Goal: Information Seeking & Learning: Learn about a topic

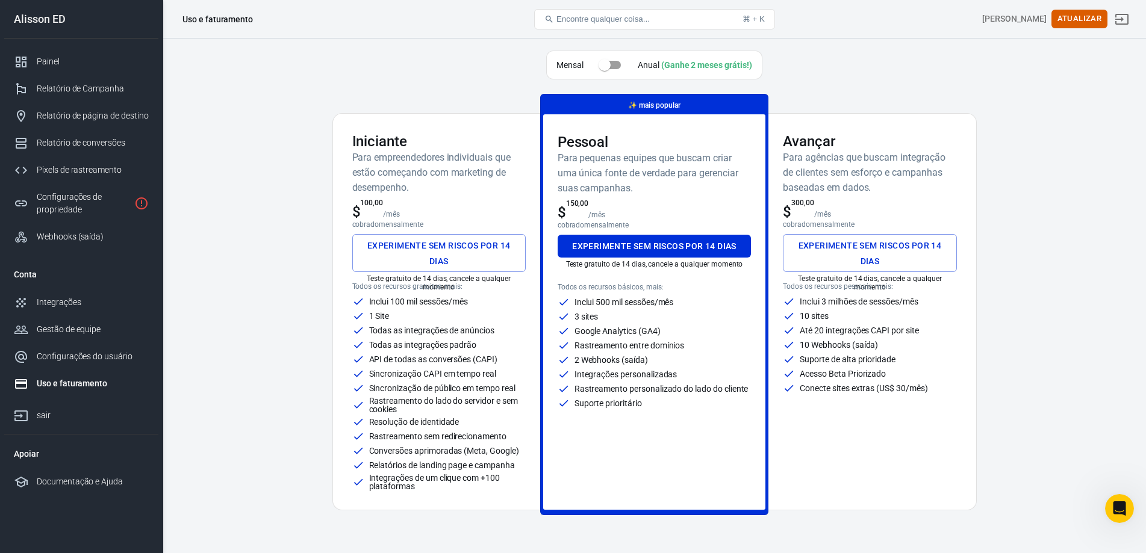
drag, startPoint x: 449, startPoint y: 42, endPoint x: 381, endPoint y: 40, distance: 68.1
click at [39, 61] on font "Painel" at bounding box center [49, 62] width 25 height 10
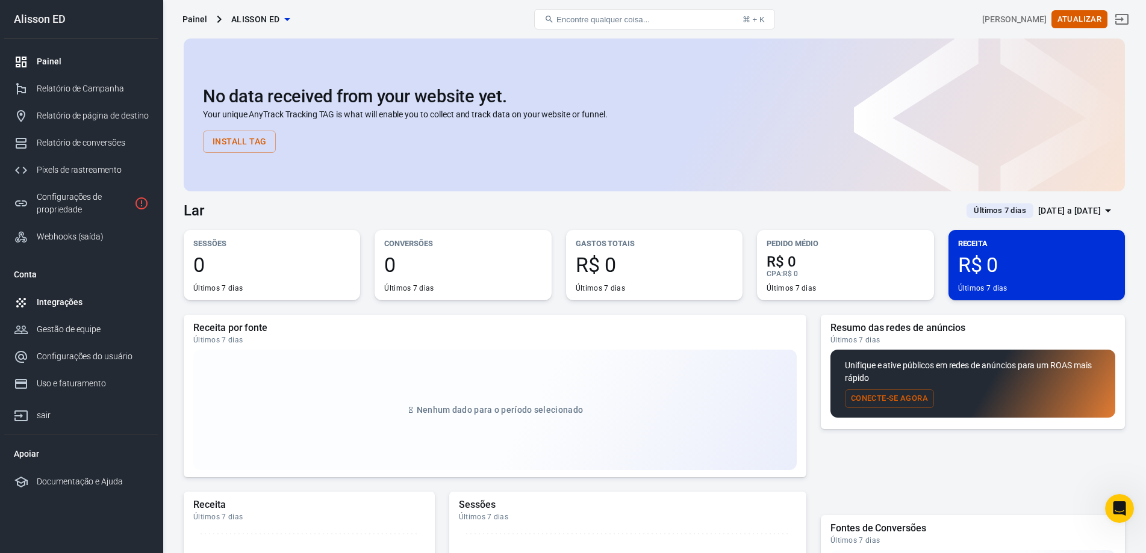
click at [66, 300] on font "Integrações" at bounding box center [59, 302] width 45 height 10
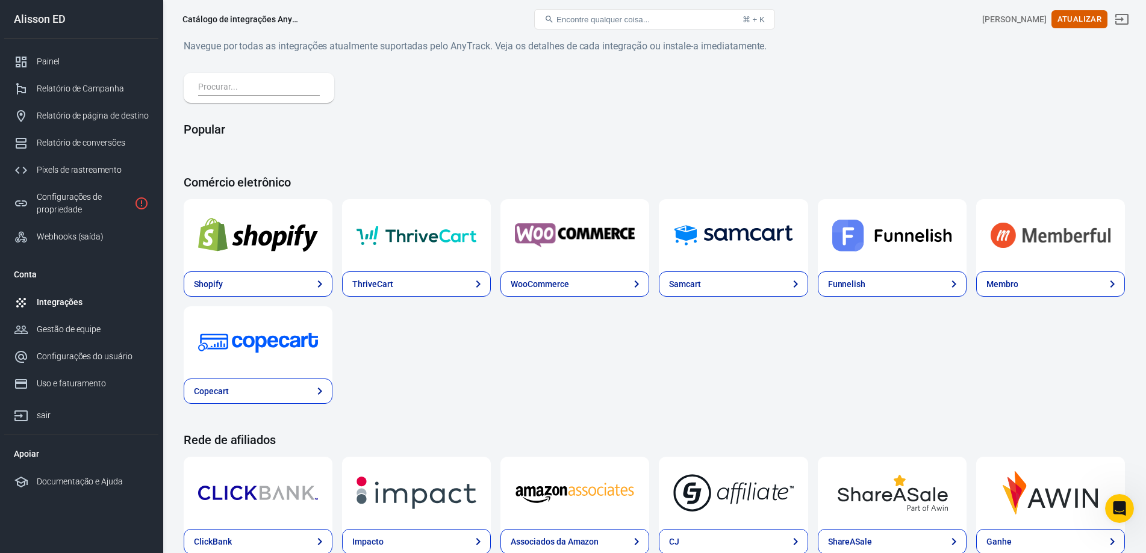
drag, startPoint x: 648, startPoint y: 366, endPoint x: 627, endPoint y: 376, distance: 24.0
click at [626, 377] on div "Shopify ThriveCart WooCommerce Samcart Funnelish Membro Copecart" at bounding box center [654, 301] width 941 height 205
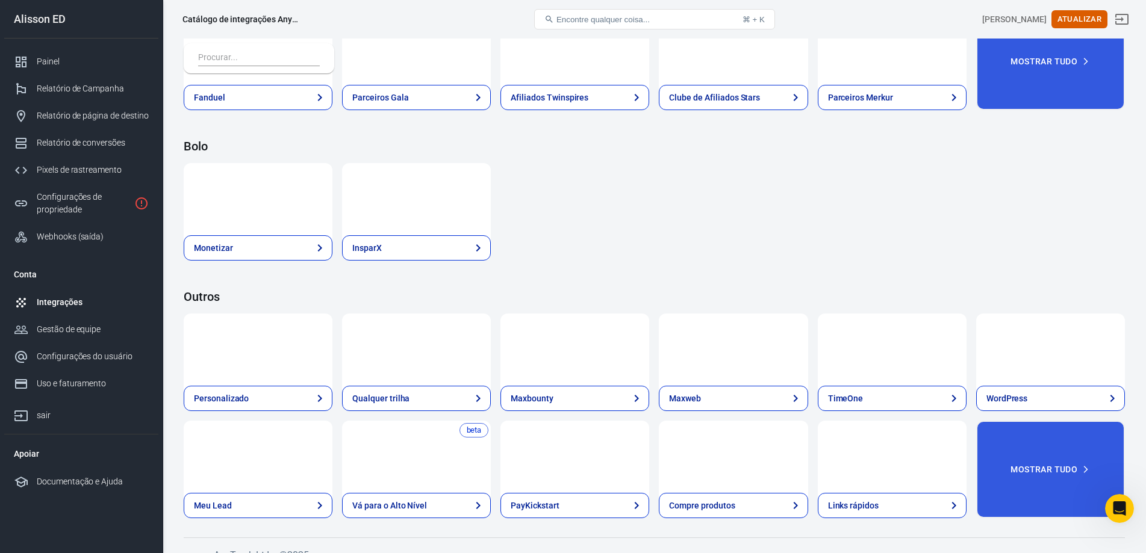
scroll to position [1750, 0]
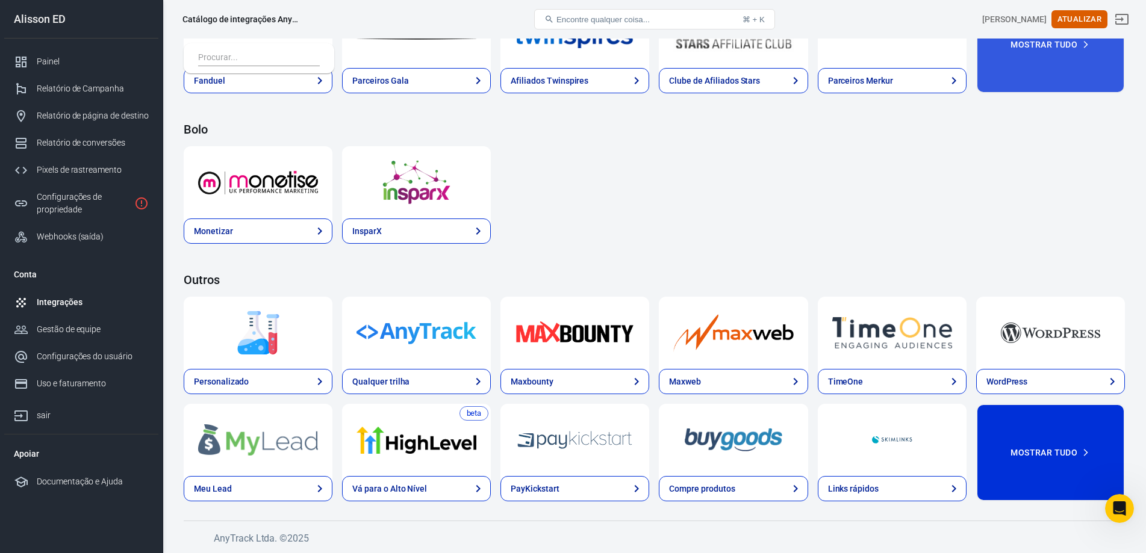
click at [1061, 458] on font "Mostrar tudo" at bounding box center [1043, 453] width 67 height 16
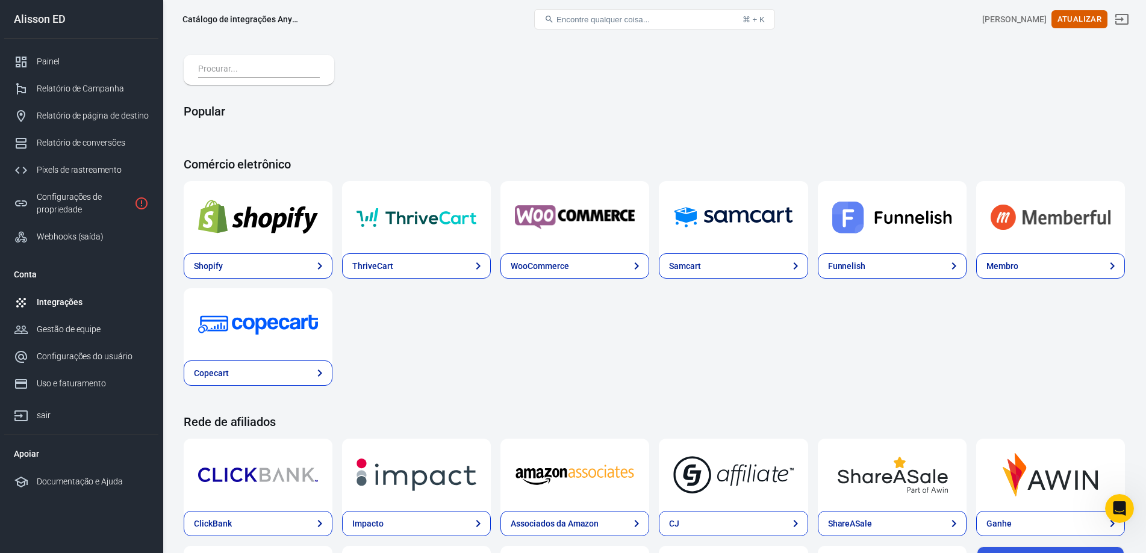
scroll to position [0, 0]
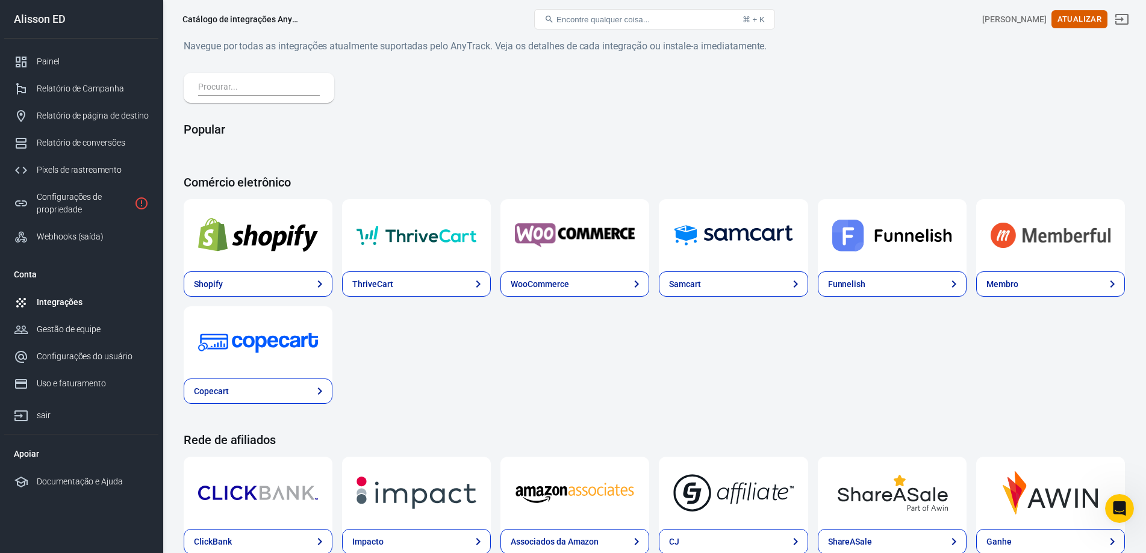
click at [268, 94] on input "text" at bounding box center [256, 88] width 117 height 16
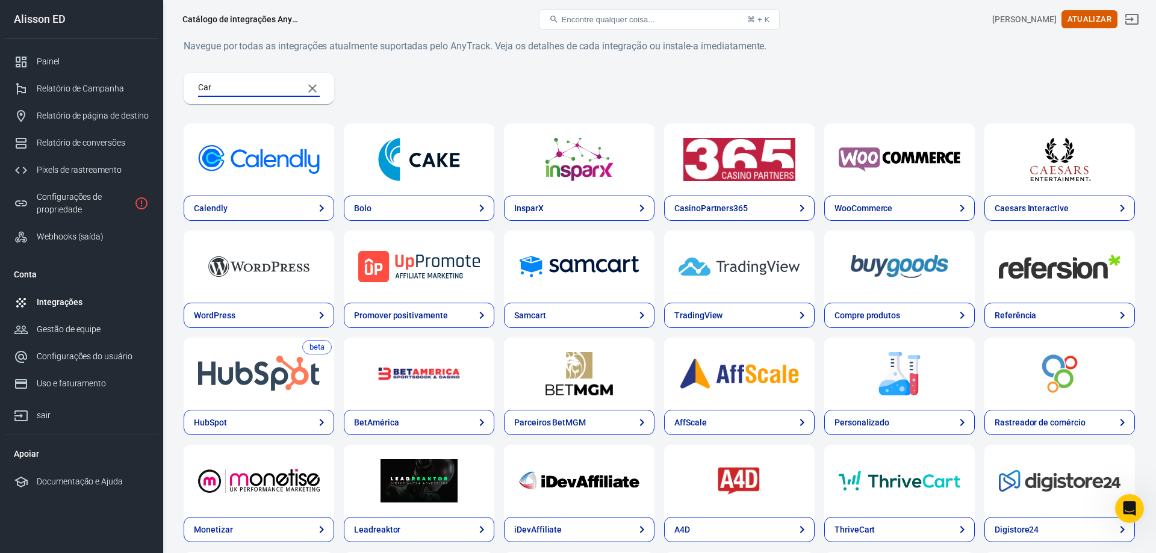
type input "Cart"
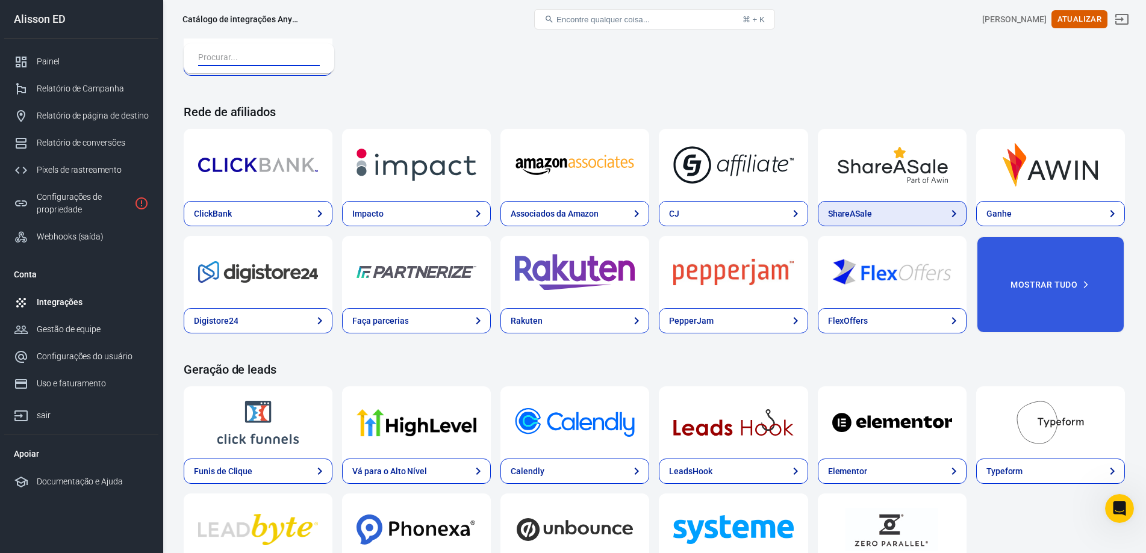
scroll to position [482, 0]
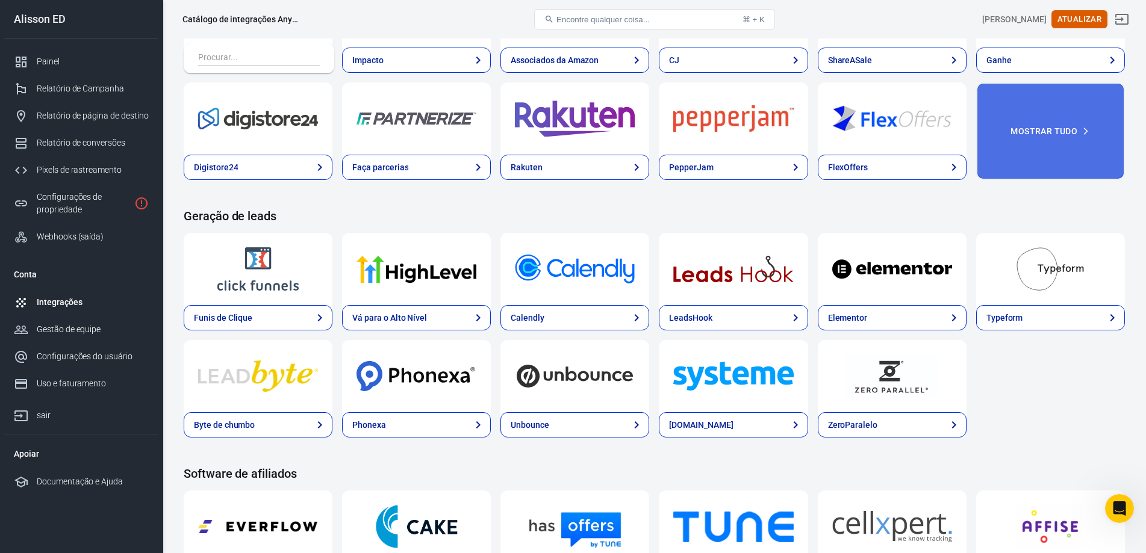
click at [1053, 119] on button "Mostrar tudo" at bounding box center [1050, 131] width 149 height 98
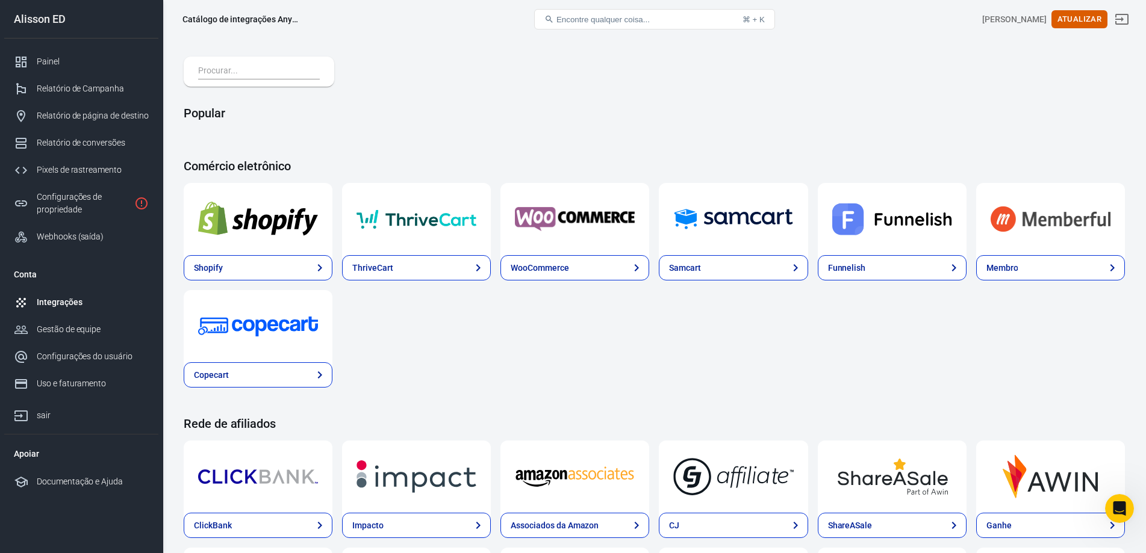
scroll to position [0, 0]
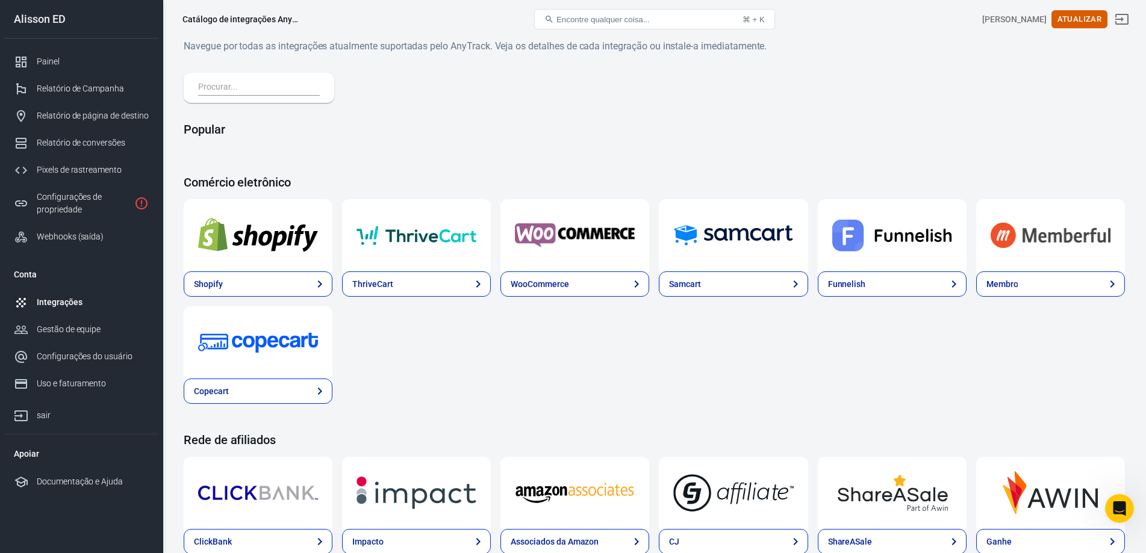
click at [561, 251] on img at bounding box center [575, 235] width 120 height 43
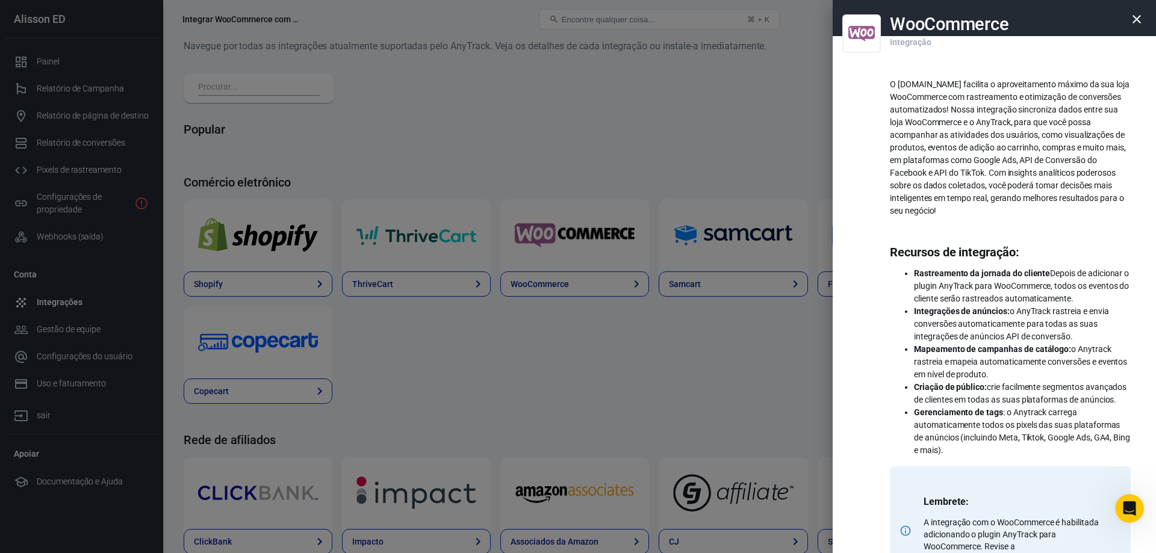
click at [600, 375] on div at bounding box center [578, 276] width 1156 height 553
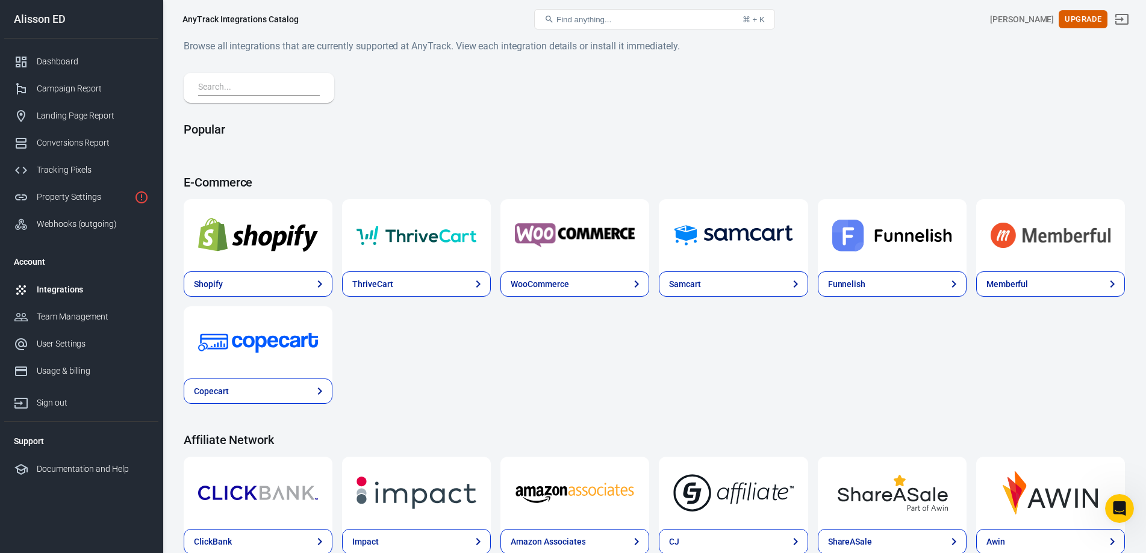
drag, startPoint x: 584, startPoint y: 367, endPoint x: 535, endPoint y: 363, distance: 48.9
click at [535, 362] on div "Shopify ThriveCart WooCommerce Samcart Funnelish Memberful Copecart" at bounding box center [654, 301] width 941 height 205
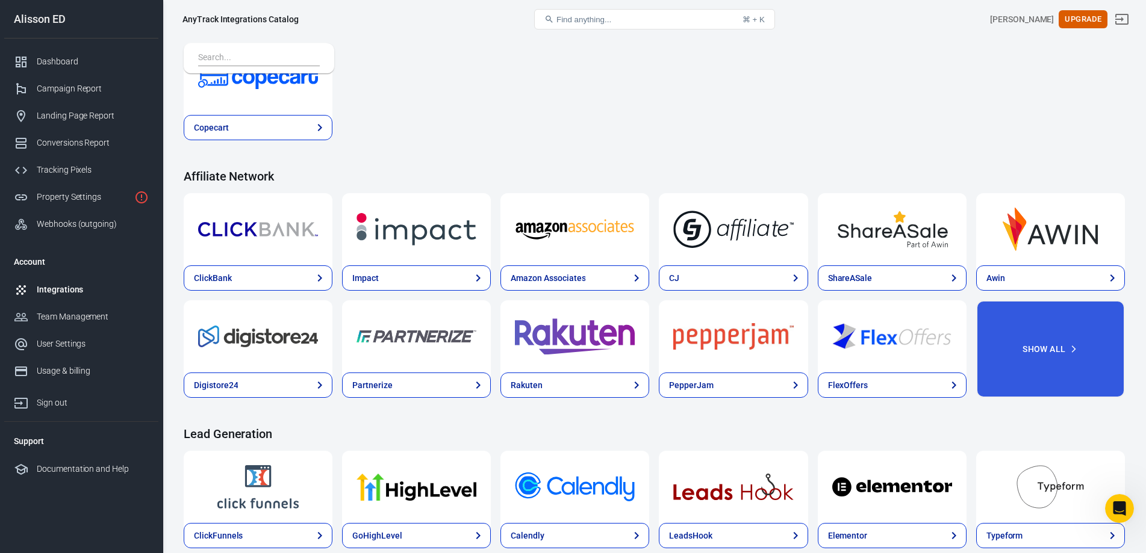
scroll to position [421, 0]
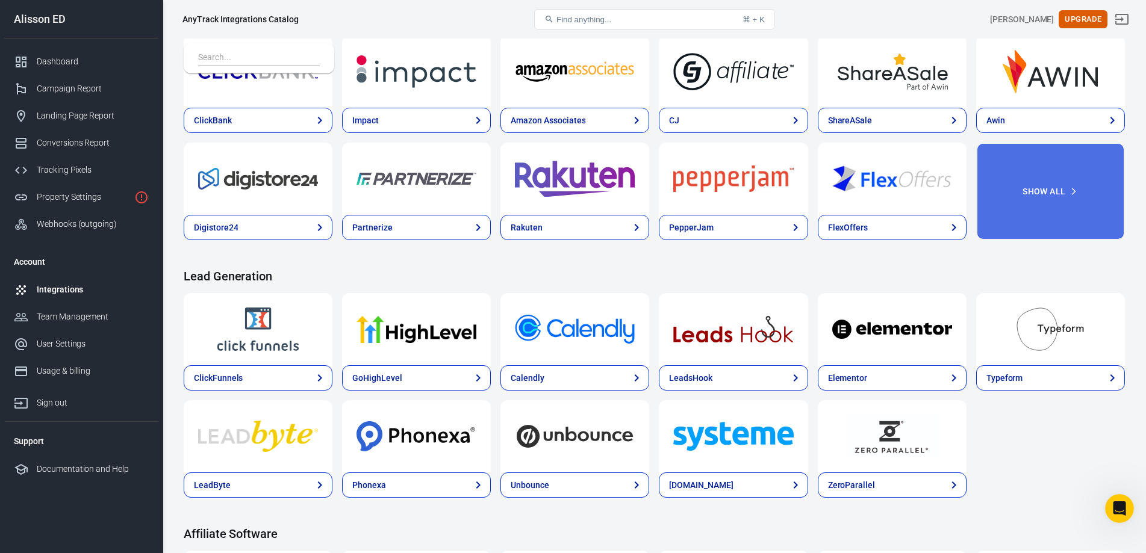
click at [1060, 189] on button "Show All" at bounding box center [1050, 192] width 149 height 98
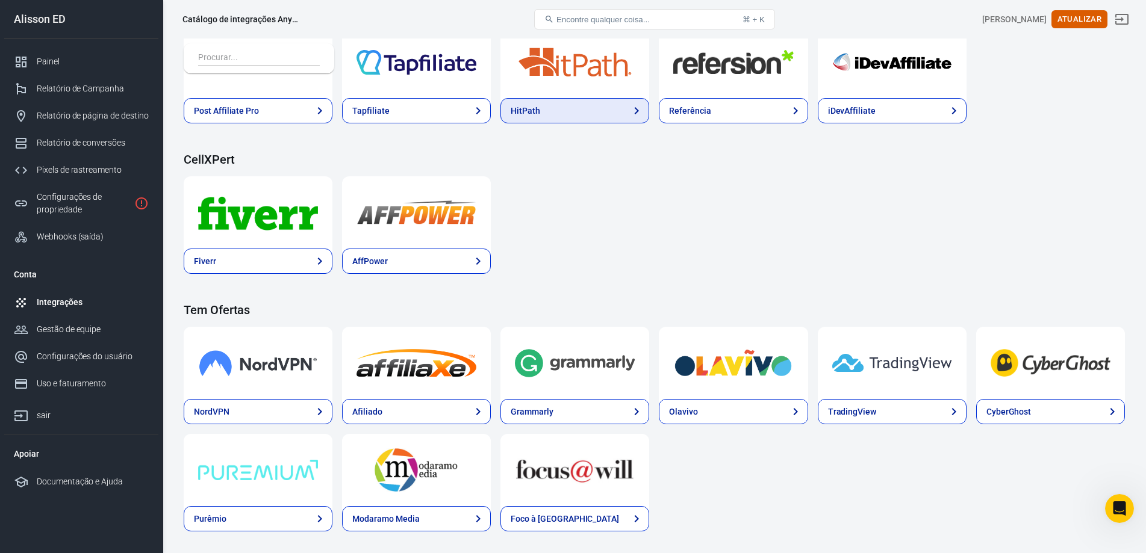
scroll to position [1385, 0]
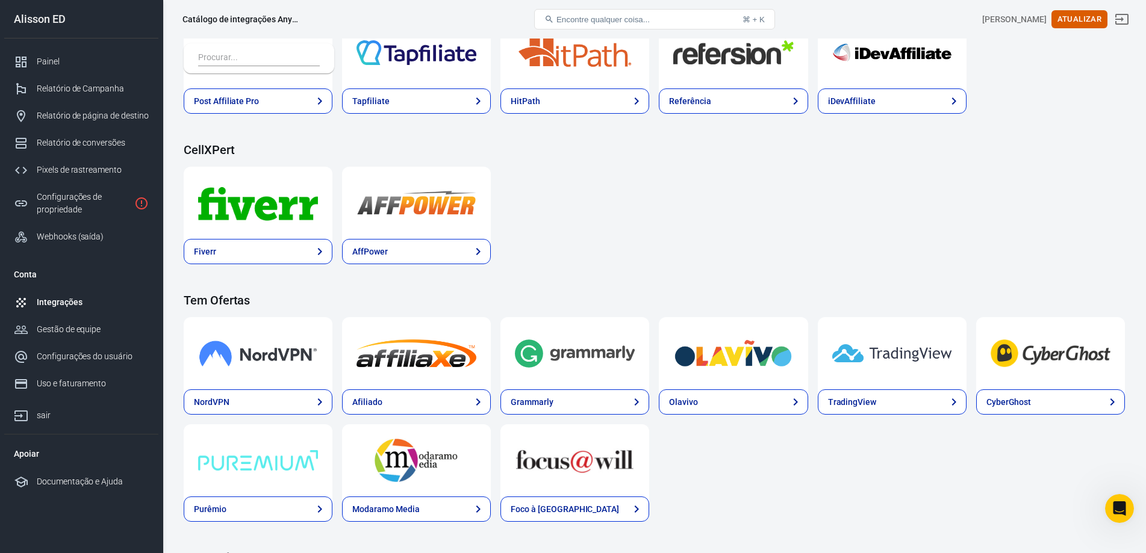
drag, startPoint x: 668, startPoint y: 261, endPoint x: 651, endPoint y: 264, distance: 17.1
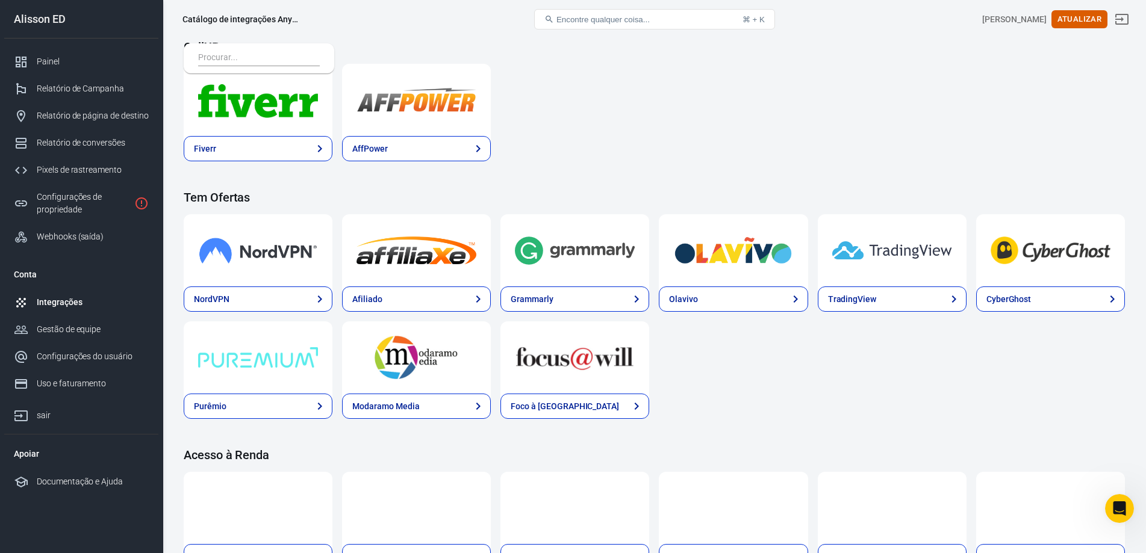
scroll to position [1505, 0]
